Goal: Browse casually: Explore the website without a specific task or goal

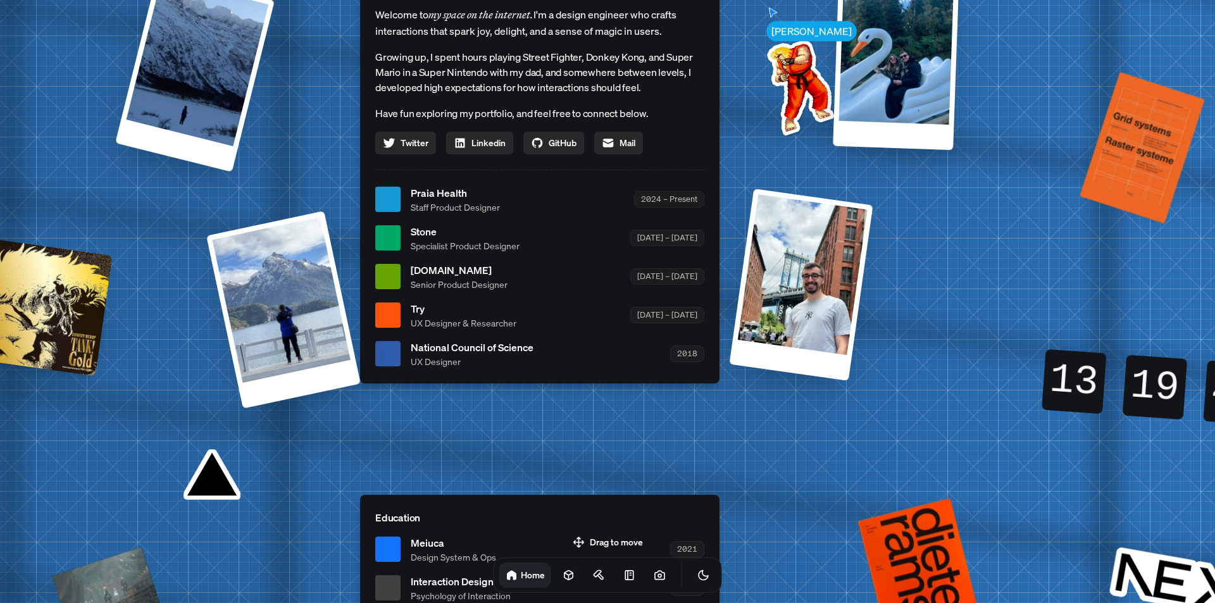
drag, startPoint x: 519, startPoint y: 72, endPoint x: 449, endPoint y: -22, distance: 117.2
click at [449, 0] on html "[PERSON_NAME] [PERSON_NAME] Design Engineer Welcome to my space on the internet…" at bounding box center [607, 0] width 1215 height 0
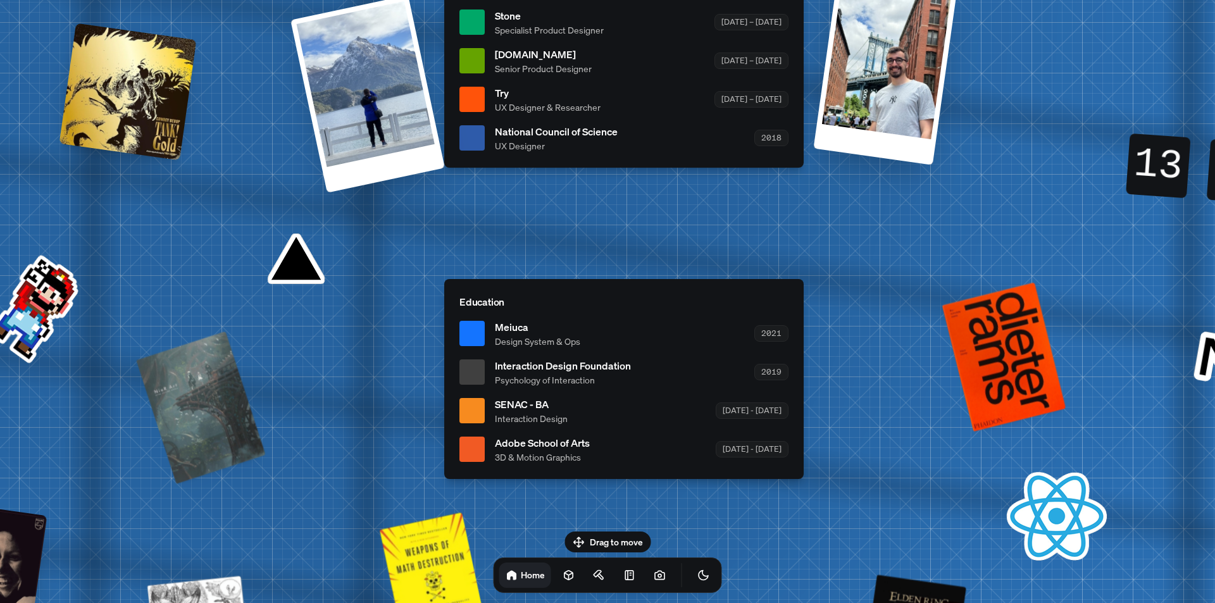
drag, startPoint x: 850, startPoint y: 280, endPoint x: 956, endPoint y: 53, distance: 250.4
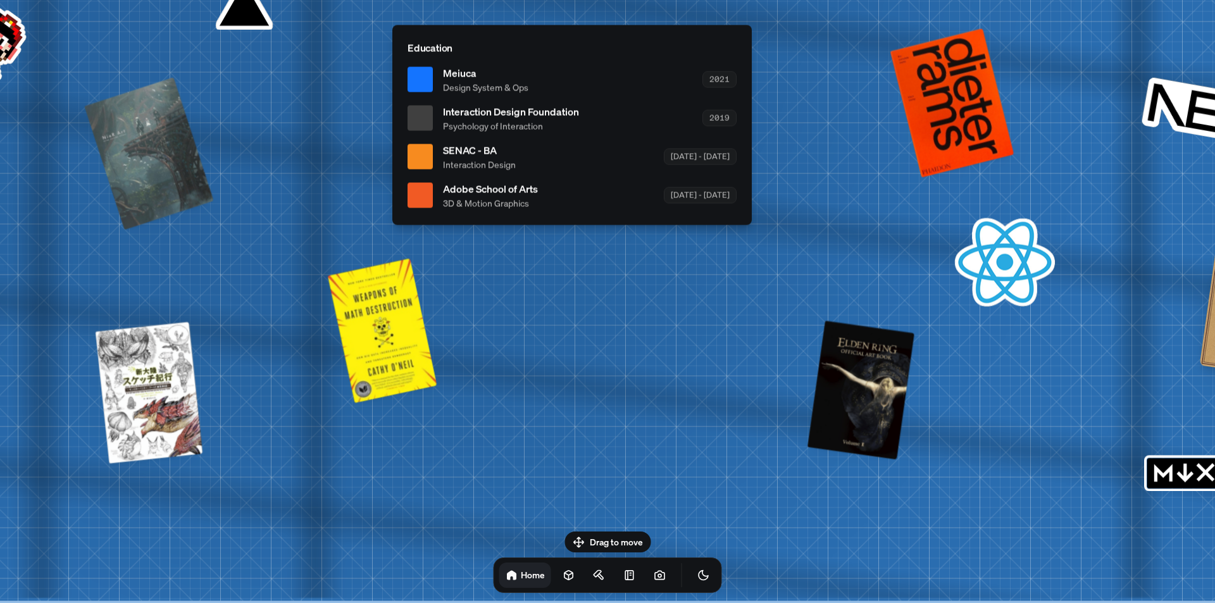
drag, startPoint x: 956, startPoint y: 418, endPoint x: 904, endPoint y: 21, distance: 400.0
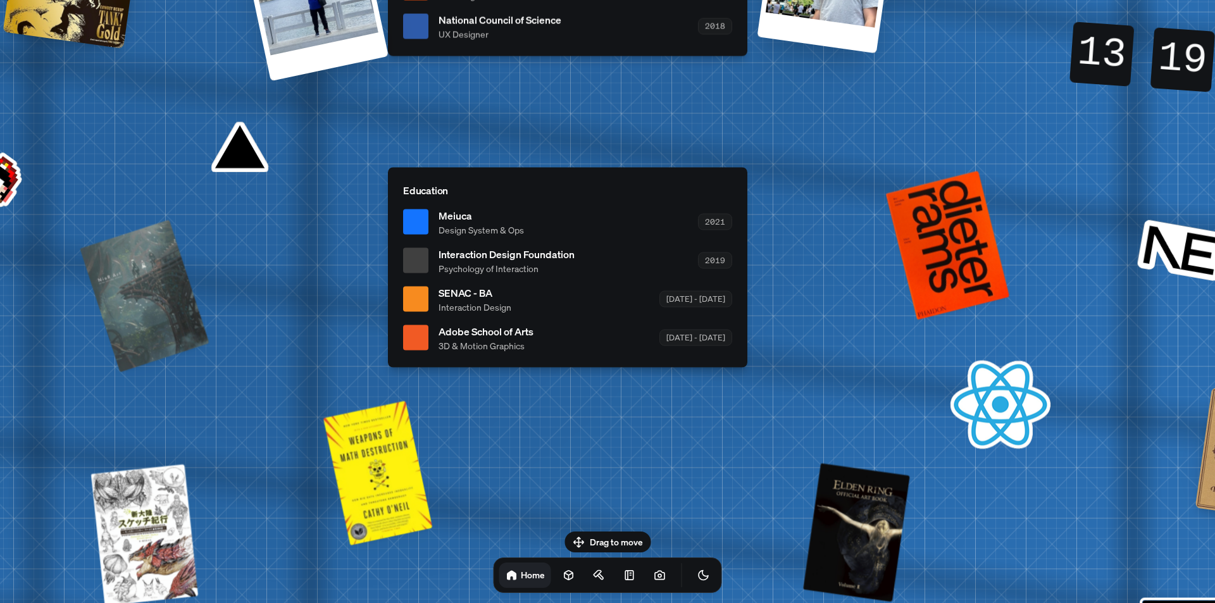
drag, startPoint x: 695, startPoint y: 328, endPoint x: 714, endPoint y: 576, distance: 248.0
click at [714, 0] on body "[PERSON_NAME] [PERSON_NAME] Design Engineer Welcome to my space on the internet…" at bounding box center [607, 0] width 1215 height 0
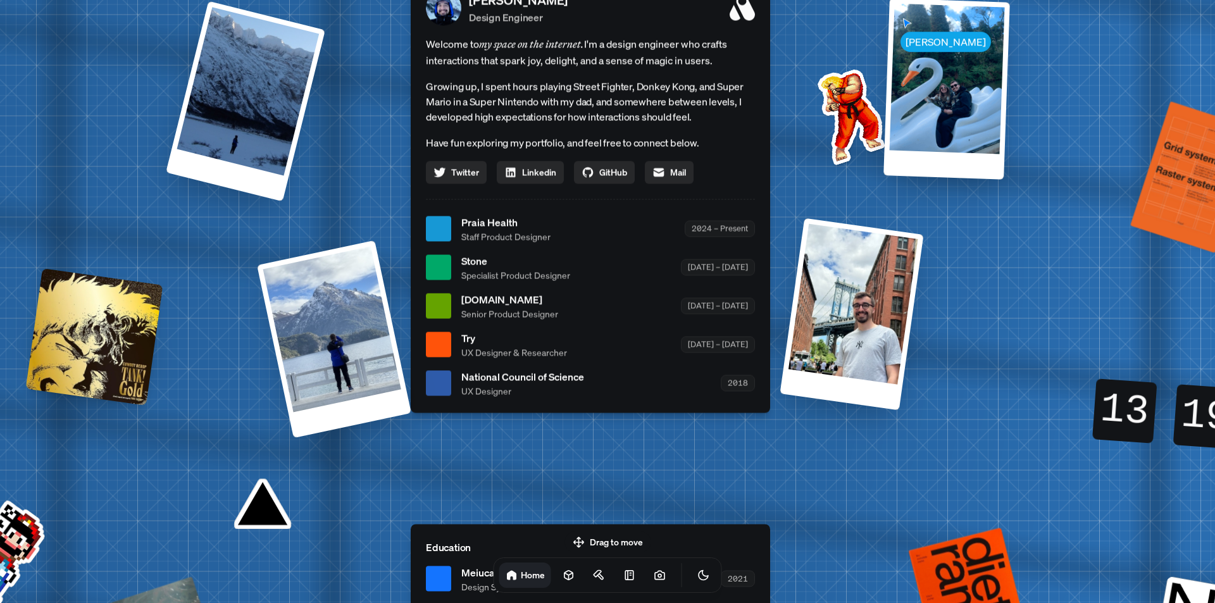
drag, startPoint x: 853, startPoint y: 282, endPoint x: 853, endPoint y: 534, distance: 251.8
click at [853, 534] on div "[PERSON_NAME] [PERSON_NAME] Design Engineer Welcome to my space on the internet…" at bounding box center [592, 228] width 1893 height 1657
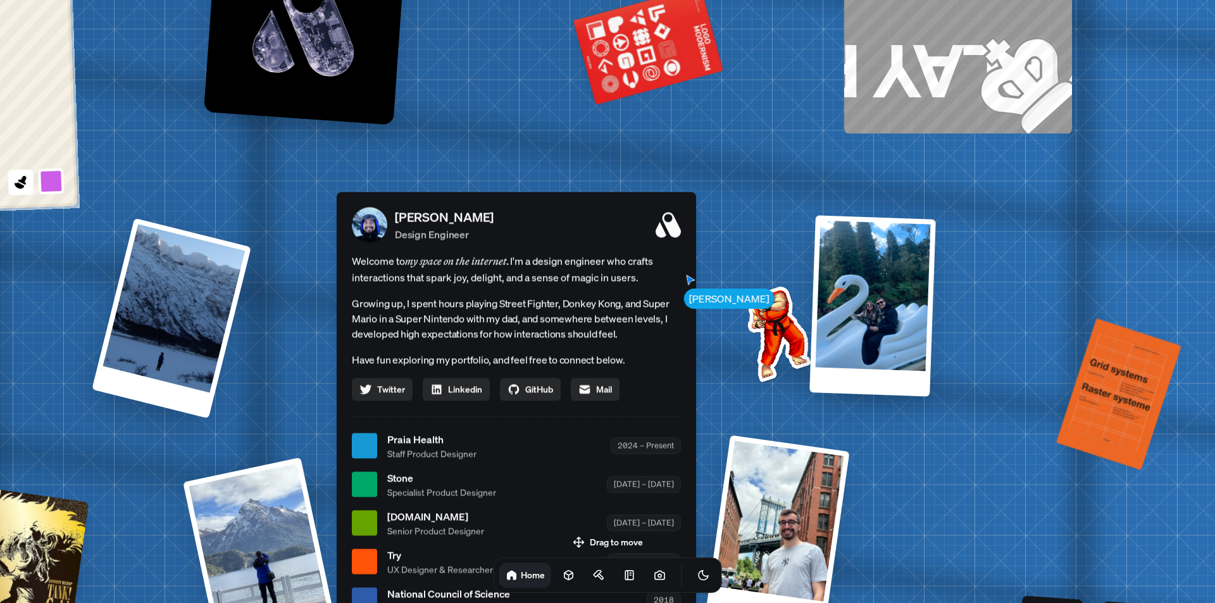
drag, startPoint x: 841, startPoint y: 288, endPoint x: 839, endPoint y: 424, distance: 136.0
click at [839, 424] on div "[PERSON_NAME] [PERSON_NAME] Design Engineer Welcome to my space on the internet…" at bounding box center [518, 445] width 1893 height 1657
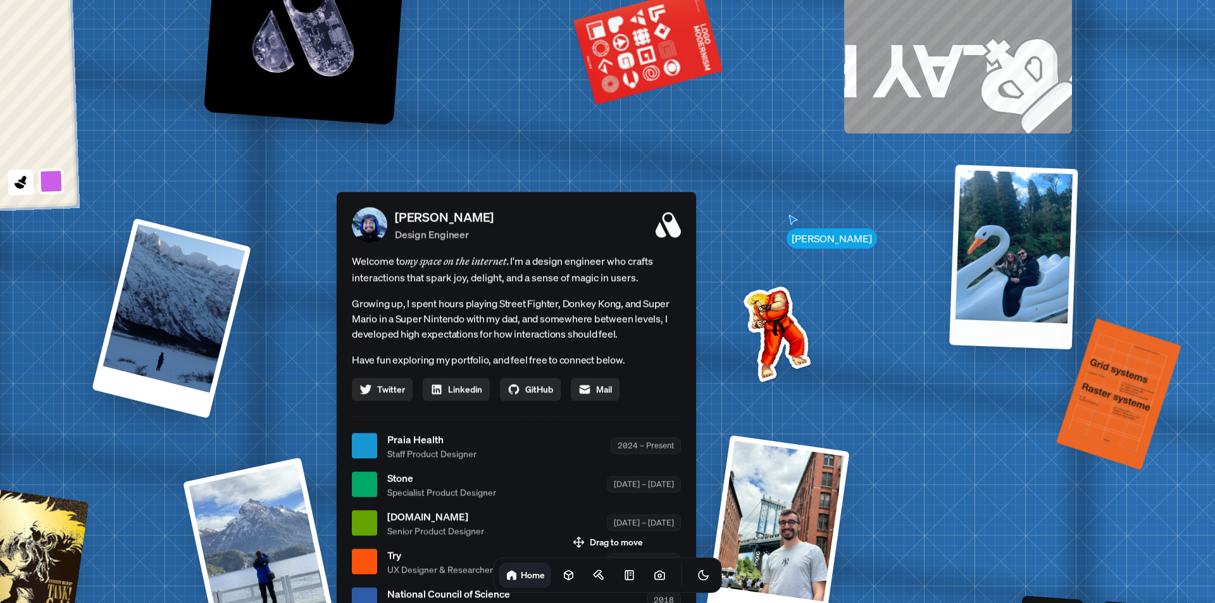
drag, startPoint x: 891, startPoint y: 285, endPoint x: 1031, endPoint y: 231, distance: 149.2
click at [1031, 231] on div at bounding box center [1013, 256] width 128 height 185
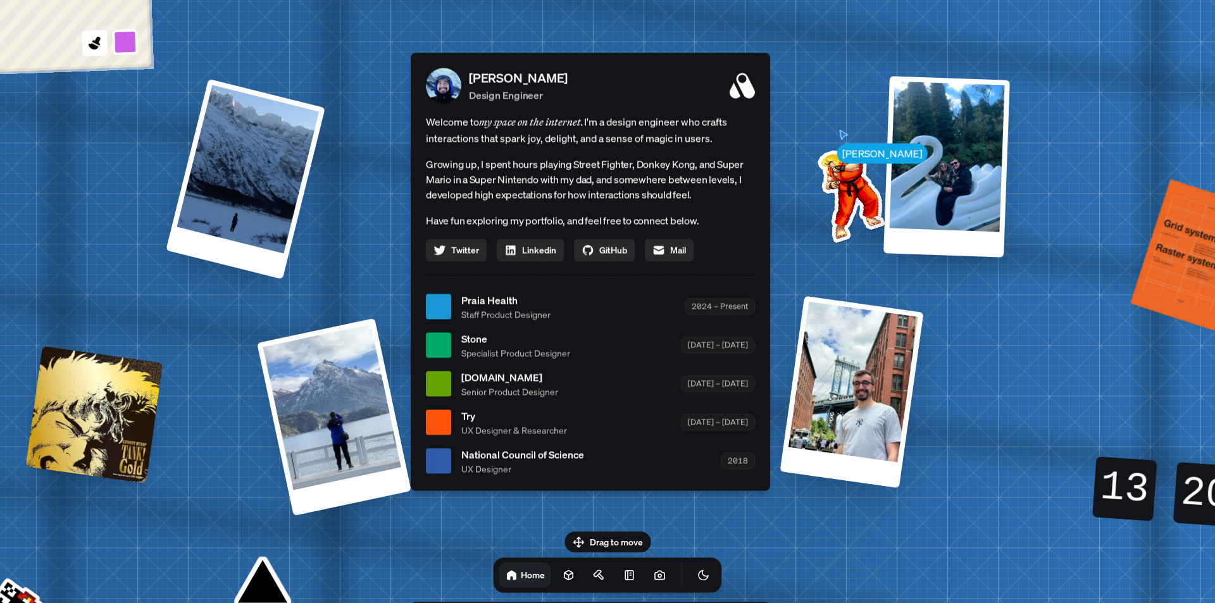
drag, startPoint x: 753, startPoint y: 89, endPoint x: 864, endPoint y: -28, distance: 161.6
click at [864, 0] on html "[PERSON_NAME] [PERSON_NAME] Design Engineer Welcome to my space on the internet…" at bounding box center [607, 0] width 1215 height 0
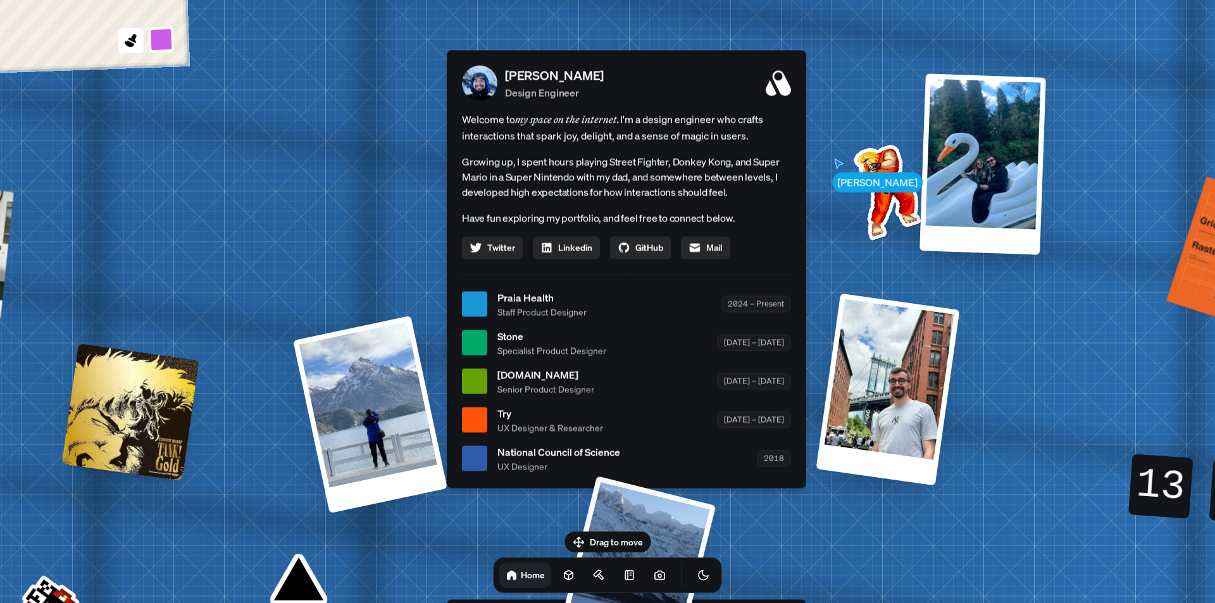
drag, startPoint x: 215, startPoint y: 236, endPoint x: 656, endPoint y: 563, distance: 549.0
click at [656, 0] on body "[PERSON_NAME] [PERSON_NAME] Design Engineer Welcome to my space on the internet…" at bounding box center [607, 0] width 1215 height 0
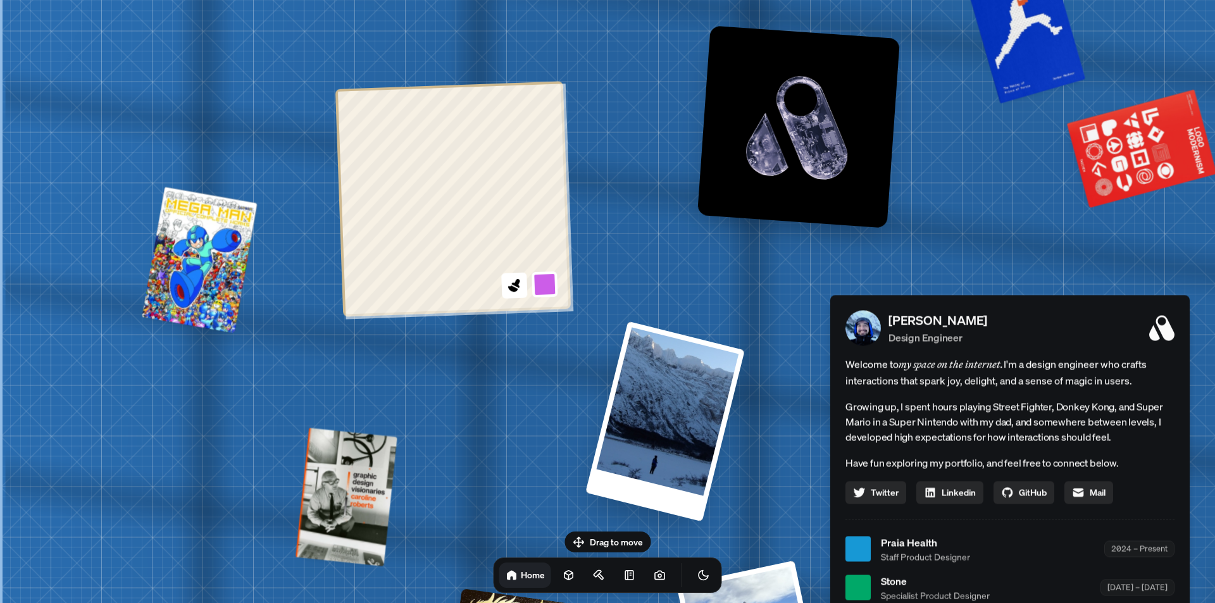
drag, startPoint x: 114, startPoint y: 150, endPoint x: 492, endPoint y: 385, distance: 445.5
click at [492, 385] on div "[PERSON_NAME] [PERSON_NAME] Design Engineer Welcome to my space on the internet…" at bounding box center [1012, 548] width 1893 height 1657
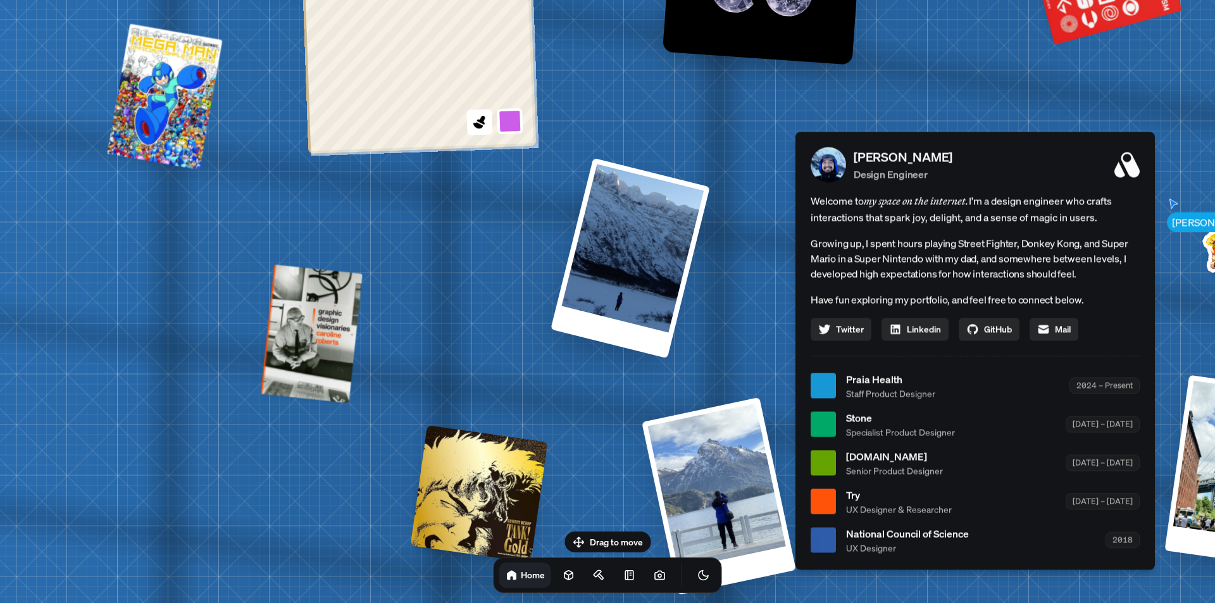
drag, startPoint x: 493, startPoint y: 476, endPoint x: 223, endPoint y: 56, distance: 499.4
click at [224, 56] on div "[PERSON_NAME] [PERSON_NAME] Design Engineer Welcome to my space on the internet…" at bounding box center [977, 385] width 1893 height 1657
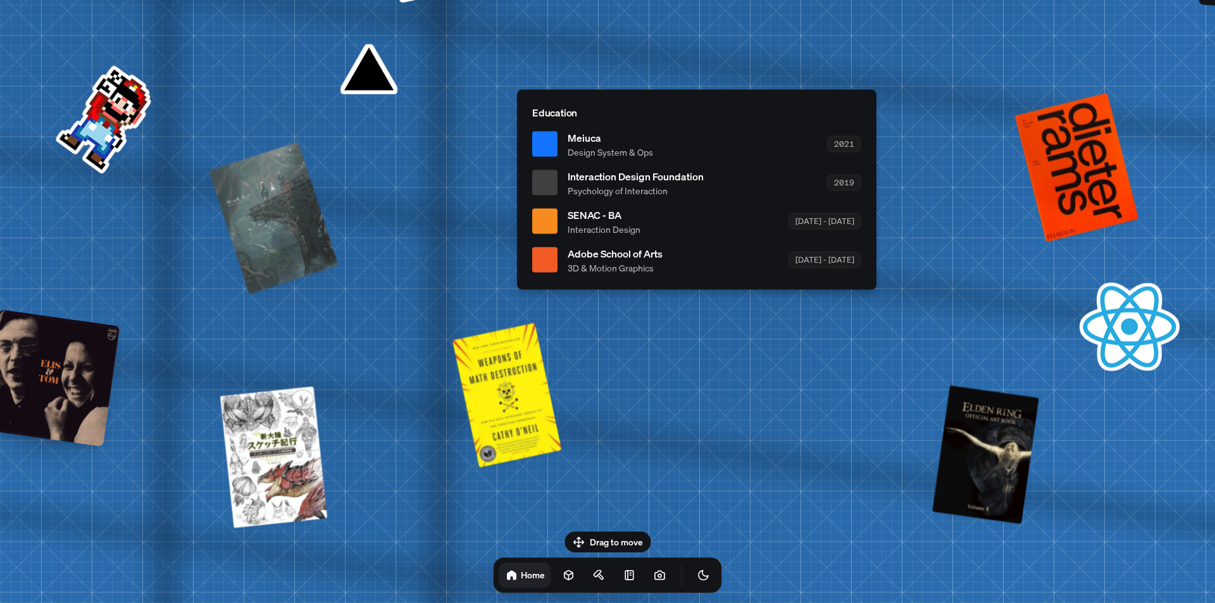
drag, startPoint x: 400, startPoint y: 368, endPoint x: 344, endPoint y: 65, distance: 308.1
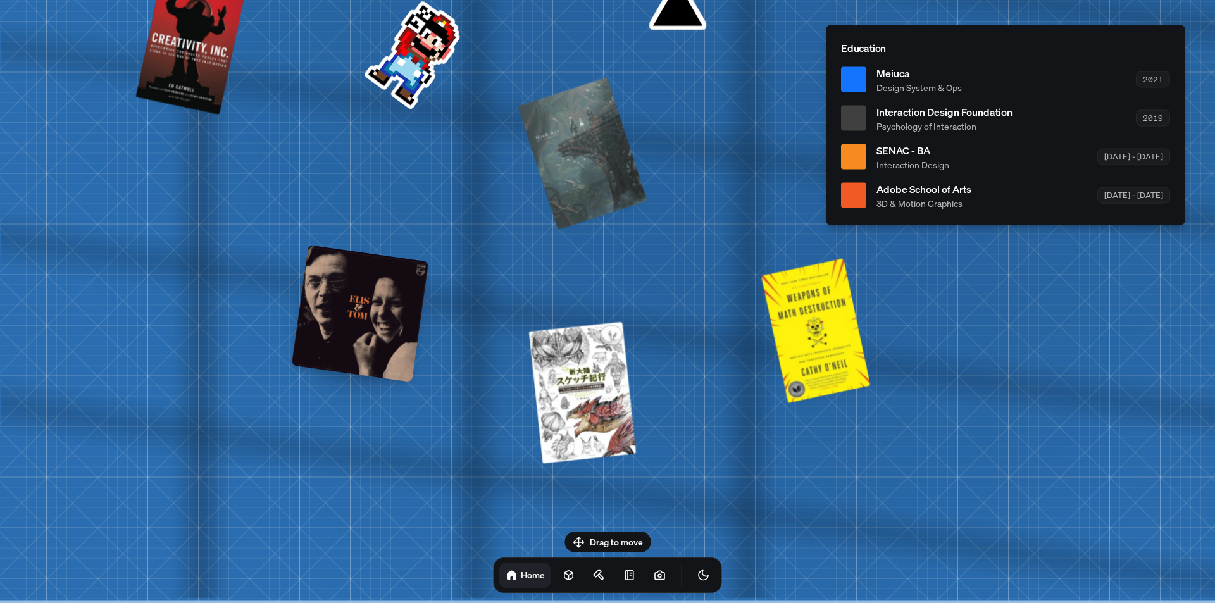
drag, startPoint x: 386, startPoint y: 309, endPoint x: 644, endPoint y: 135, distance: 311.3
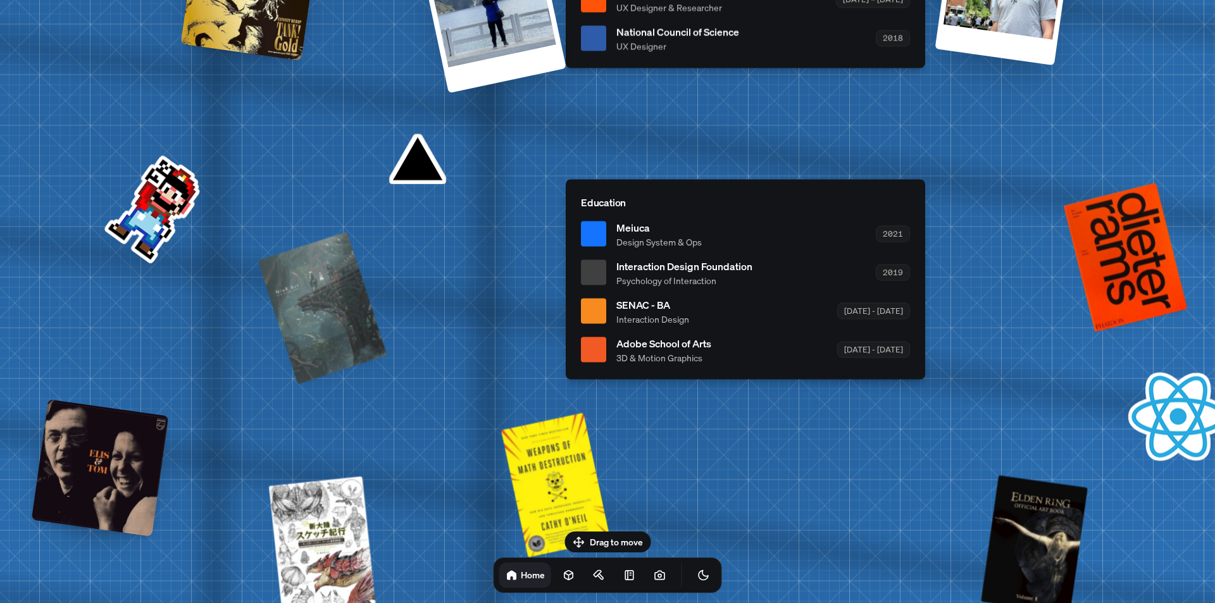
drag, startPoint x: 726, startPoint y: 168, endPoint x: 405, endPoint y: 357, distance: 372.4
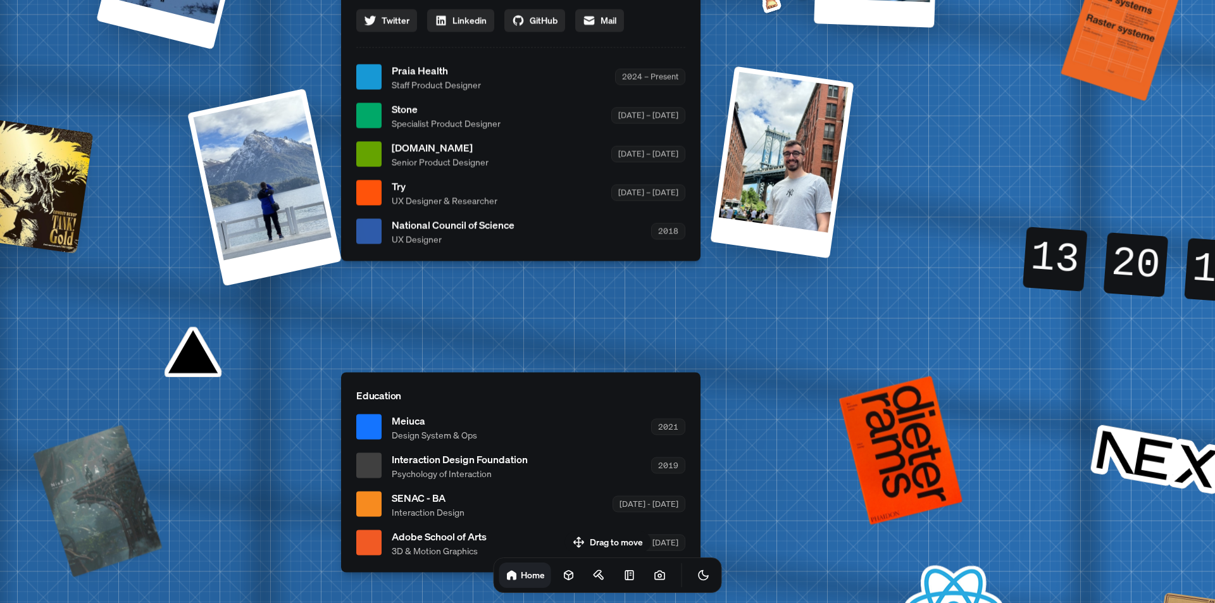
drag, startPoint x: 476, startPoint y: 256, endPoint x: 316, endPoint y: 413, distance: 224.1
click at [316, 413] on div "[PERSON_NAME] [PERSON_NAME] Design Engineer Welcome to my space on the internet…" at bounding box center [523, 76] width 1893 height 1657
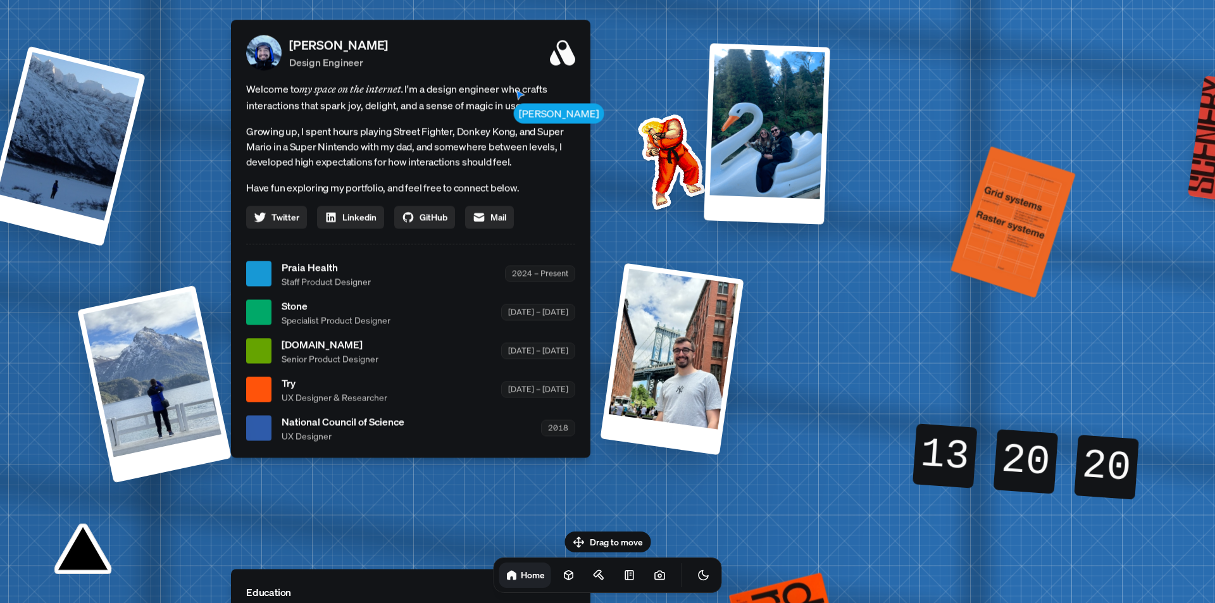
drag, startPoint x: 742, startPoint y: 314, endPoint x: 600, endPoint y: 528, distance: 256.5
click at [600, 528] on div "[PERSON_NAME] [PERSON_NAME] Design Engineer Welcome to my space on the internet…" at bounding box center [413, 273] width 1893 height 1657
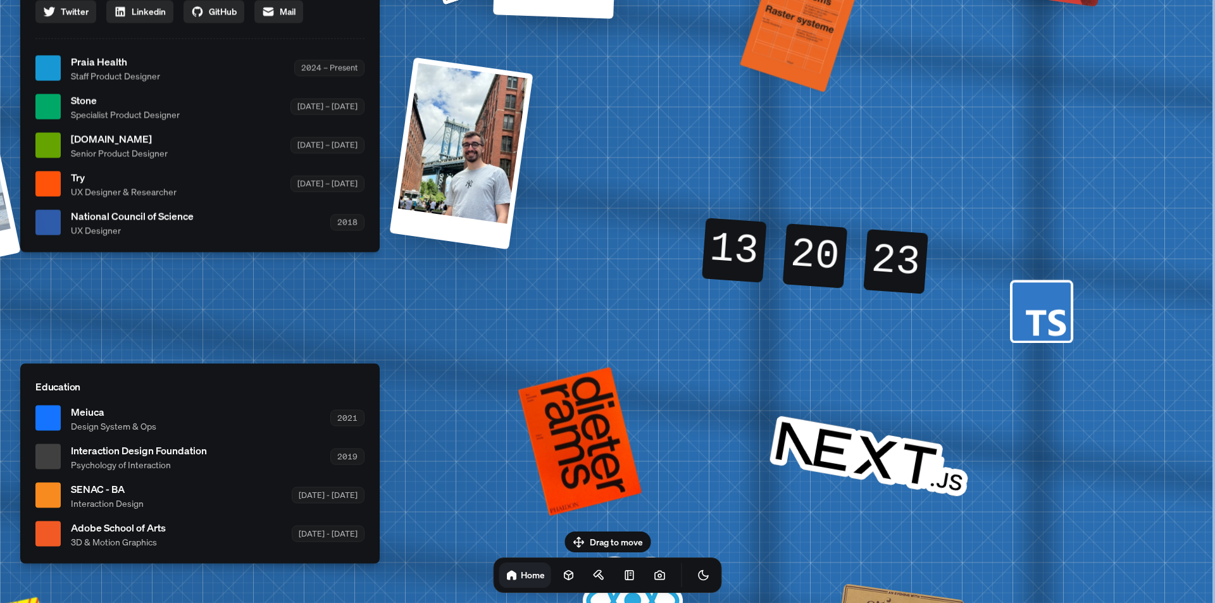
drag, startPoint x: 1112, startPoint y: 377, endPoint x: 918, endPoint y: 151, distance: 298.3
click at [918, 151] on div "[PERSON_NAME] [PERSON_NAME] Design Engineer Welcome to my space on the internet…" at bounding box center [202, 68] width 1893 height 1657
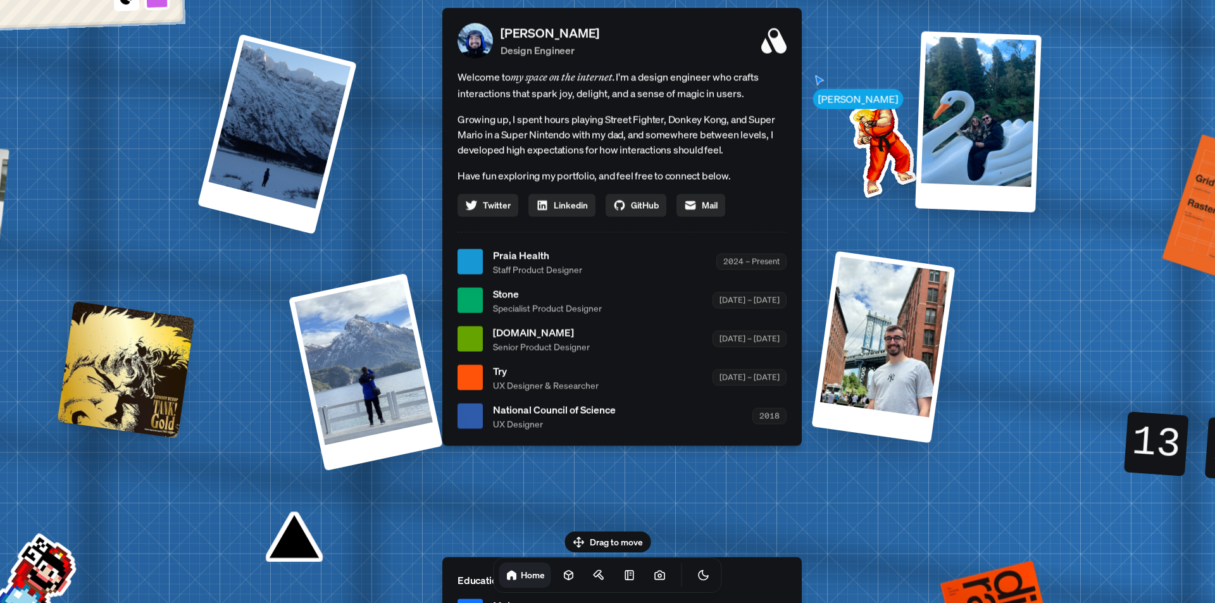
drag, startPoint x: 578, startPoint y: 326, endPoint x: 1006, endPoint y: 469, distance: 451.5
click at [1000, 520] on div "[PERSON_NAME] [PERSON_NAME] Design Engineer Welcome to my space on the internet…" at bounding box center [624, 261] width 1893 height 1657
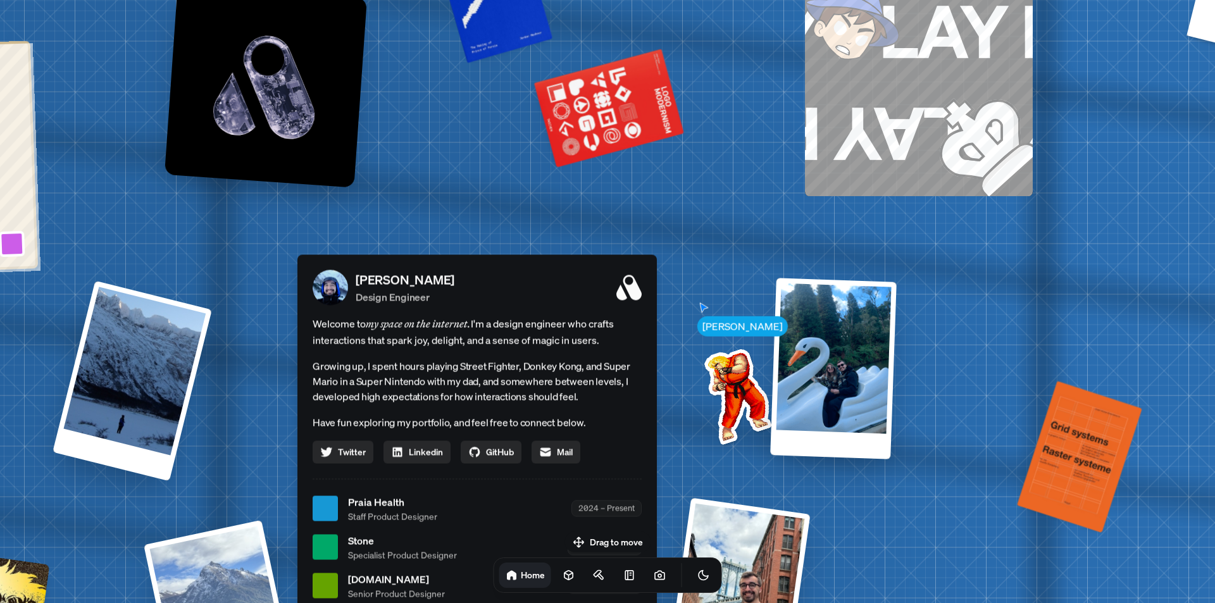
drag, startPoint x: 1025, startPoint y: 276, endPoint x: 872, endPoint y: 537, distance: 302.8
click at [872, 537] on div "[PERSON_NAME] [PERSON_NAME] Design Engineer Welcome to my space on the internet…" at bounding box center [479, 508] width 1893 height 1657
